Goal: Information Seeking & Learning: Learn about a topic

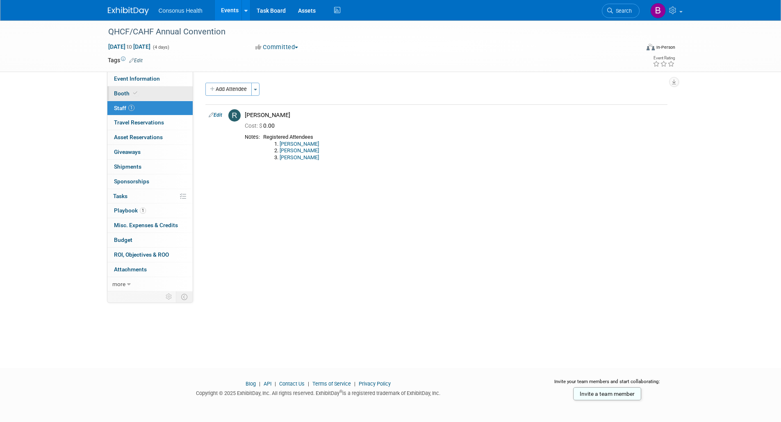
click at [121, 92] on span "Booth" at bounding box center [126, 93] width 25 height 7
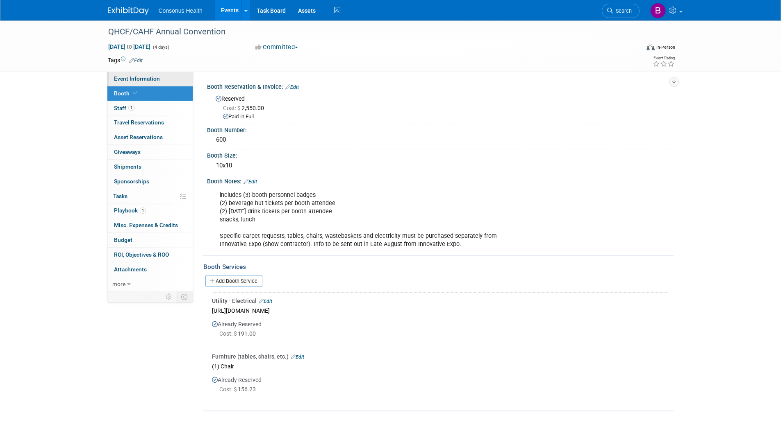
click at [133, 77] on span "Event Information" at bounding box center [137, 78] width 46 height 7
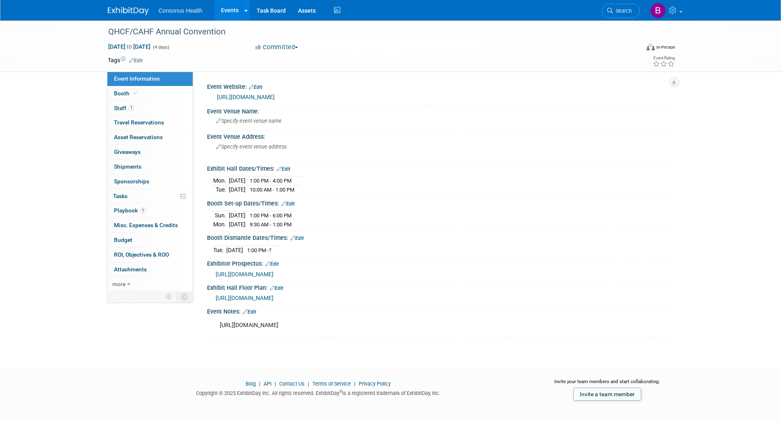
click at [275, 98] on link "https://www.cahf.org/Portals/29/FINAL-2025_Exhibitor_Prospectus.pdf?ver=YP46Z_n…" at bounding box center [246, 97] width 58 height 7
click at [111, 98] on link "Booth" at bounding box center [149, 93] width 85 height 14
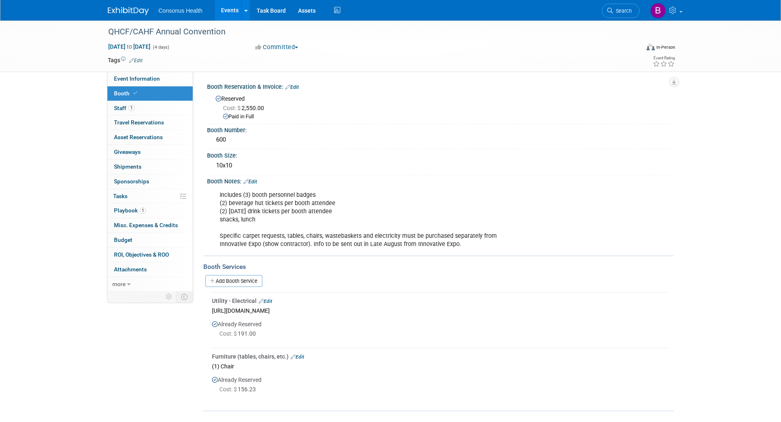
click at [228, 7] on link "Events" at bounding box center [230, 10] width 30 height 20
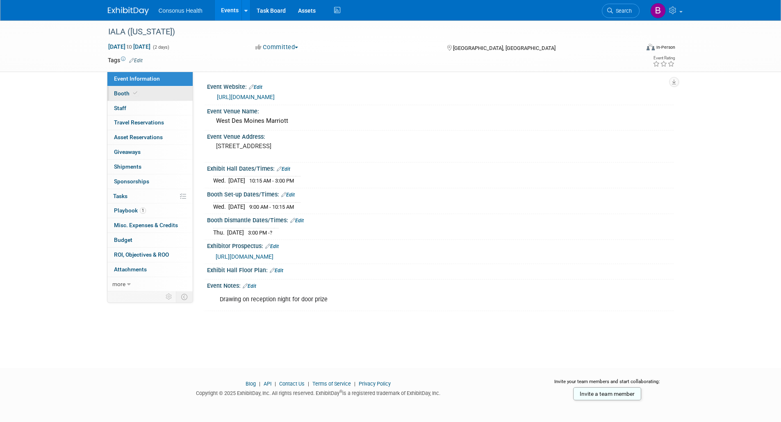
click at [125, 91] on span "Booth" at bounding box center [126, 93] width 25 height 7
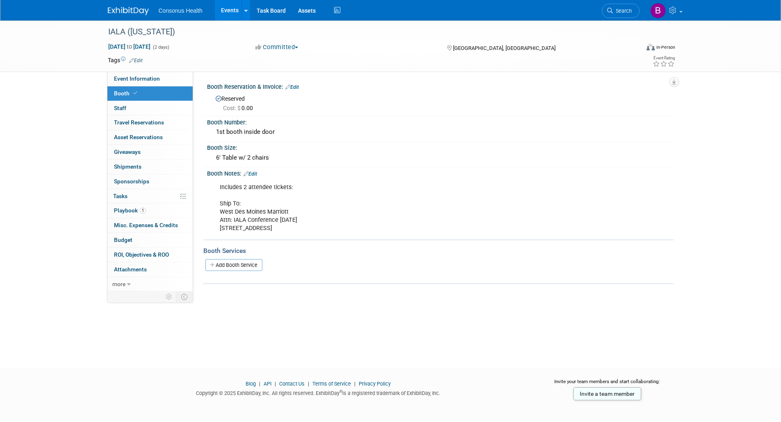
drag, startPoint x: 367, startPoint y: 227, endPoint x: 213, endPoint y: 207, distance: 155.0
click at [214, 207] on div "Includes 2 attendee tickets: Ship To: West Des Moines Marriott Attn: IALA Confe…" at bounding box center [398, 207] width 369 height 57
copy div "Ship To: West Des Moines Marriott Attn: IALA Conference 10/22/25 1250 Jordan Cr…"
click at [230, 17] on link "Events" at bounding box center [230, 10] width 30 height 20
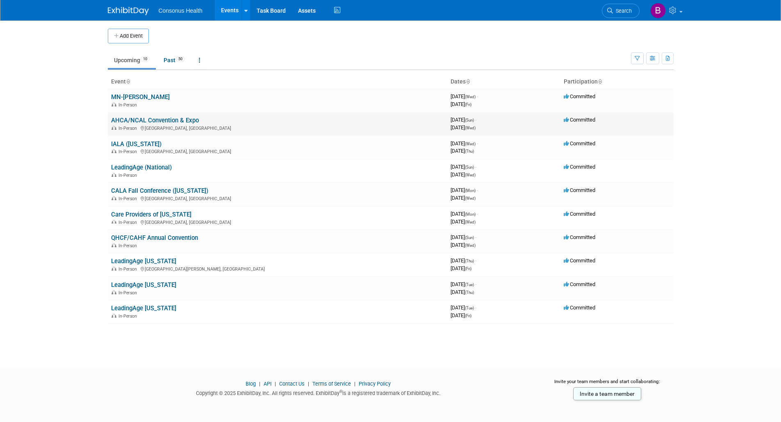
click at [138, 122] on link "AHCA/NCAL Convention & Expo" at bounding box center [155, 120] width 88 height 7
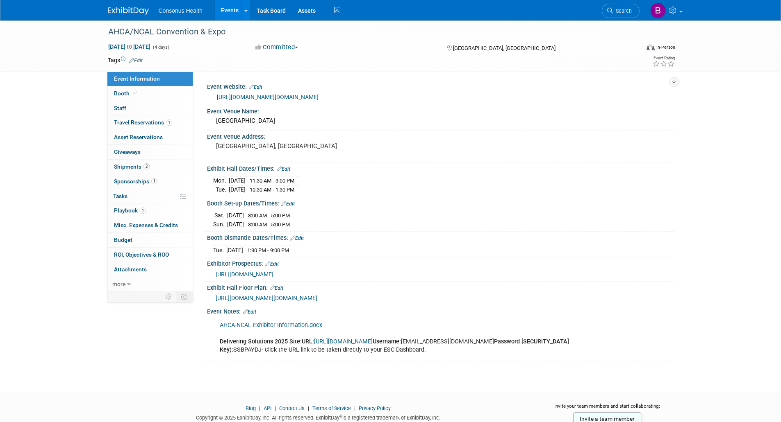
click at [225, 9] on link "Events" at bounding box center [230, 10] width 30 height 20
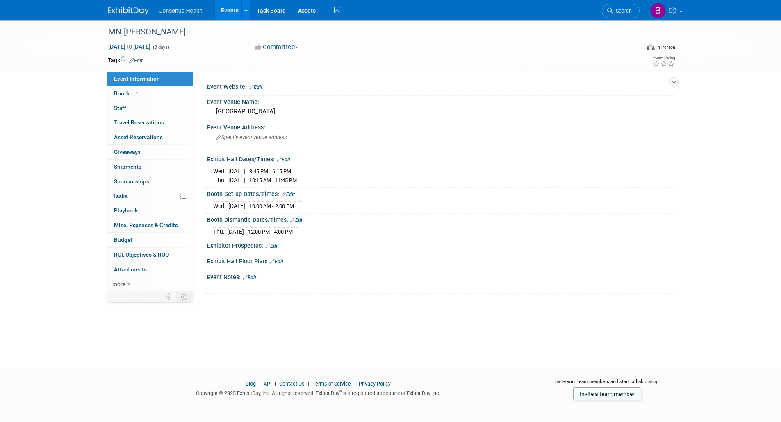
click at [224, 9] on link "Events" at bounding box center [230, 10] width 30 height 20
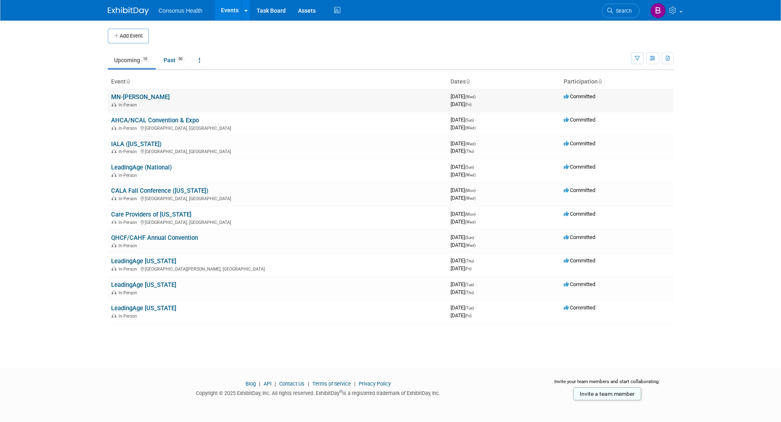
click at [127, 99] on link "MN-[PERSON_NAME]" at bounding box center [140, 96] width 59 height 7
